Goal: Use online tool/utility: Utilize a website feature to perform a specific function

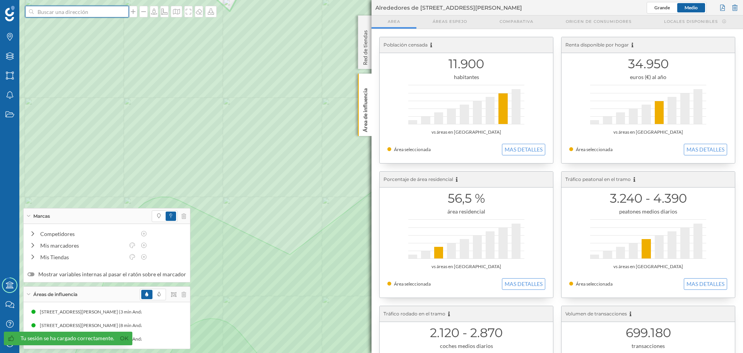
click at [54, 15] on input at bounding box center [77, 12] width 87 height 12
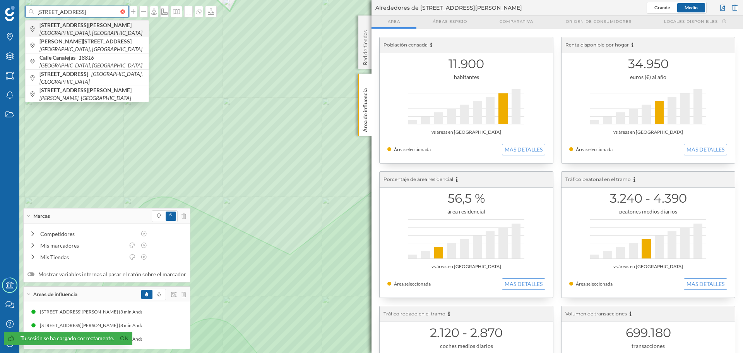
type input "[STREET_ADDRESS]"
click at [79, 24] on div "[STREET_ADDRESS][PERSON_NAME]" at bounding box center [87, 29] width 123 height 16
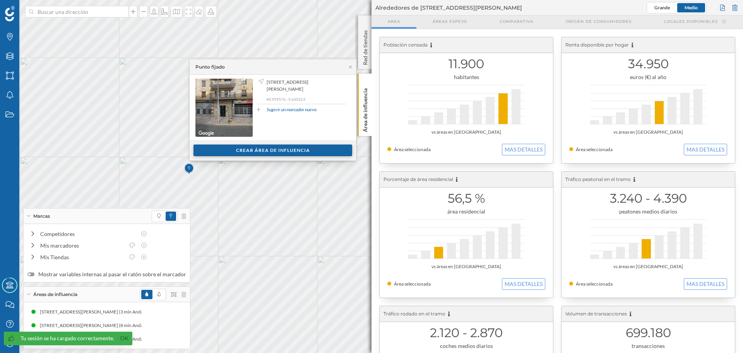
click at [249, 149] on div "Crear área de influencia" at bounding box center [273, 150] width 159 height 12
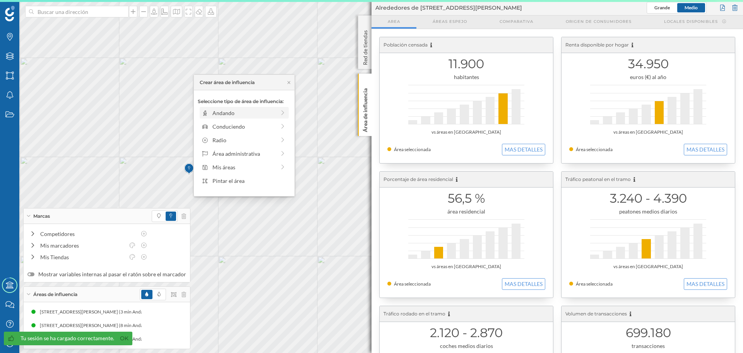
click at [240, 114] on div "Andando" at bounding box center [244, 113] width 63 height 8
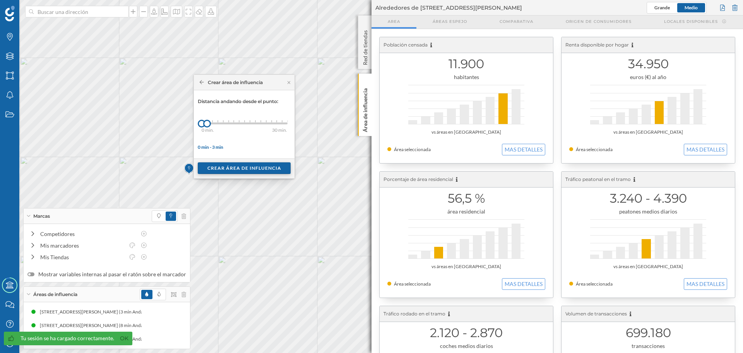
click at [227, 165] on div "Crear área de influencia" at bounding box center [244, 168] width 93 height 12
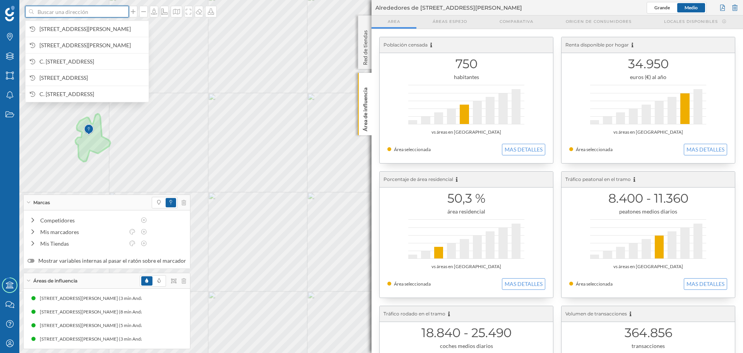
click at [94, 15] on input at bounding box center [77, 12] width 87 height 12
click at [100, 31] on span "[STREET_ADDRESS][PERSON_NAME]" at bounding box center [91, 29] width 105 height 8
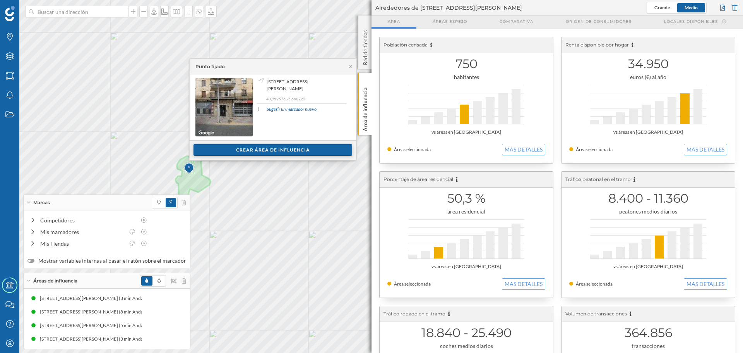
click at [271, 154] on div "Crear área de influencia" at bounding box center [273, 150] width 159 height 12
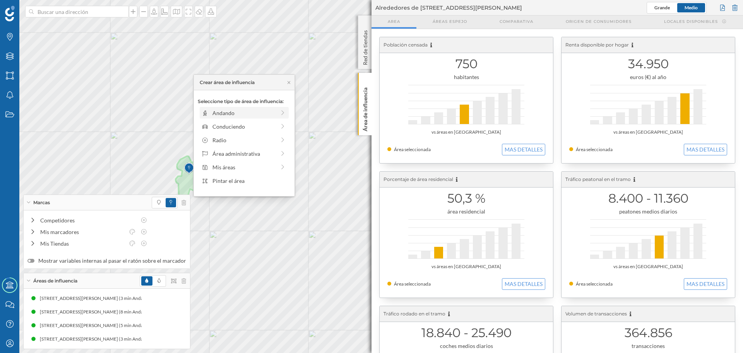
click at [228, 115] on div "Andando" at bounding box center [244, 113] width 63 height 8
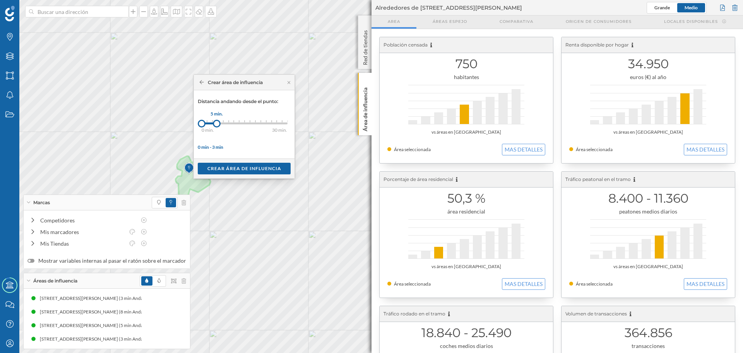
drag, startPoint x: 207, startPoint y: 127, endPoint x: 217, endPoint y: 126, distance: 9.7
click at [217, 126] on div at bounding box center [217, 124] width 8 height 8
click at [222, 166] on div "Crear área de influencia" at bounding box center [244, 168] width 93 height 12
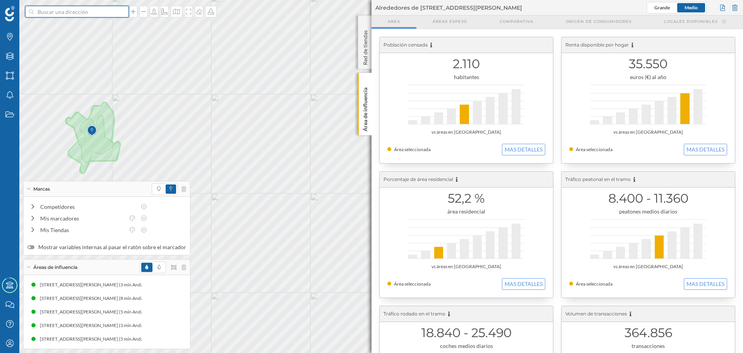
click at [75, 14] on input at bounding box center [77, 12] width 87 height 12
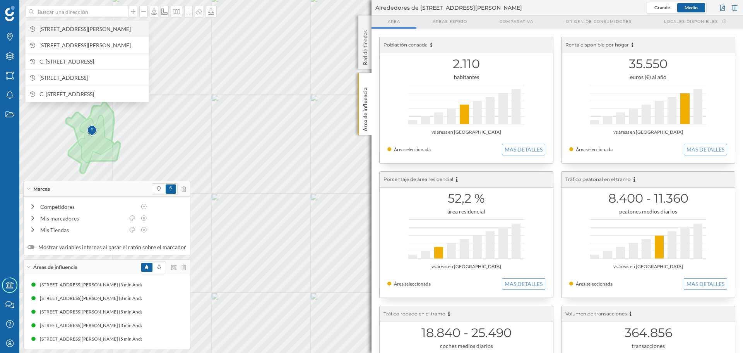
click at [84, 25] on span "[STREET_ADDRESS][PERSON_NAME]" at bounding box center [91, 29] width 105 height 8
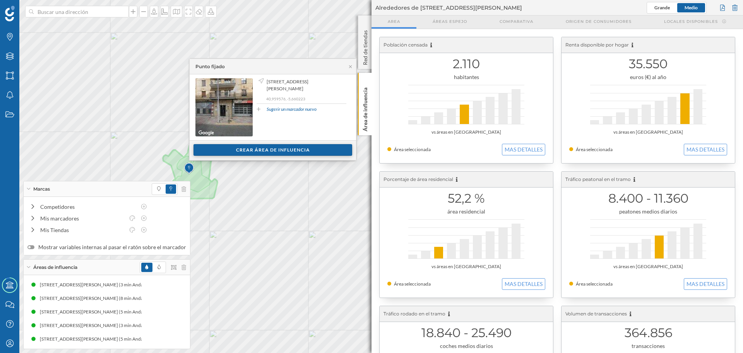
click at [249, 146] on div "Crear área de influencia" at bounding box center [273, 150] width 159 height 12
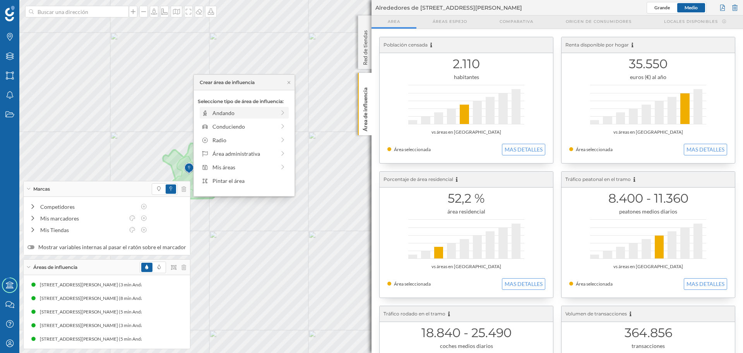
click at [232, 115] on div "Andando" at bounding box center [244, 113] width 63 height 8
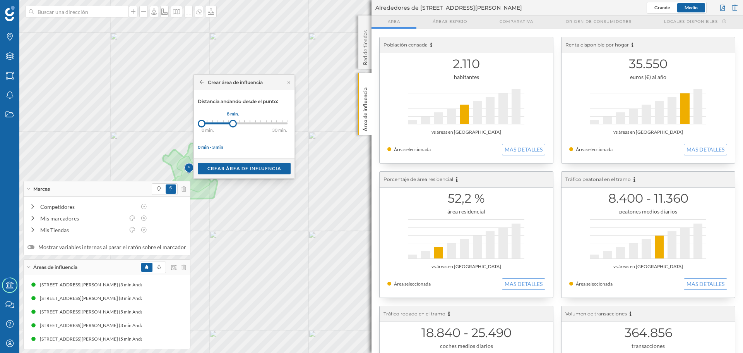
drag, startPoint x: 212, startPoint y: 124, endPoint x: 233, endPoint y: 123, distance: 20.9
click at [233, 123] on div at bounding box center [233, 124] width 8 height 8
click at [237, 167] on div "Crear área de influencia" at bounding box center [244, 168] width 93 height 12
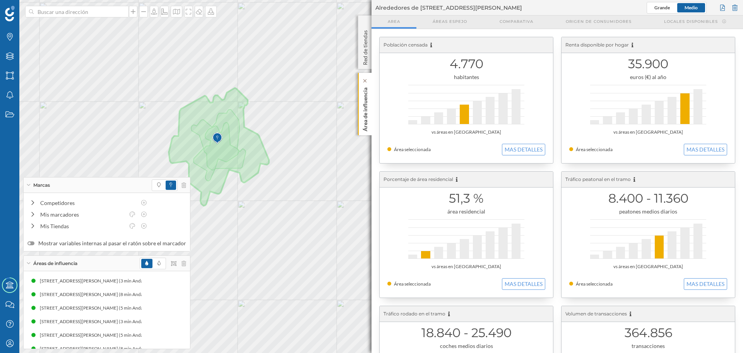
click at [364, 117] on p "Área de influencia" at bounding box center [366, 107] width 8 height 47
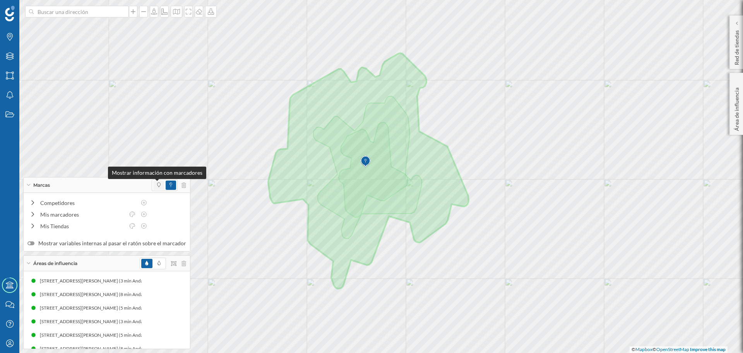
click at [157, 182] on span at bounding box center [158, 185] width 3 height 7
